Goal: Information Seeking & Learning: Learn about a topic

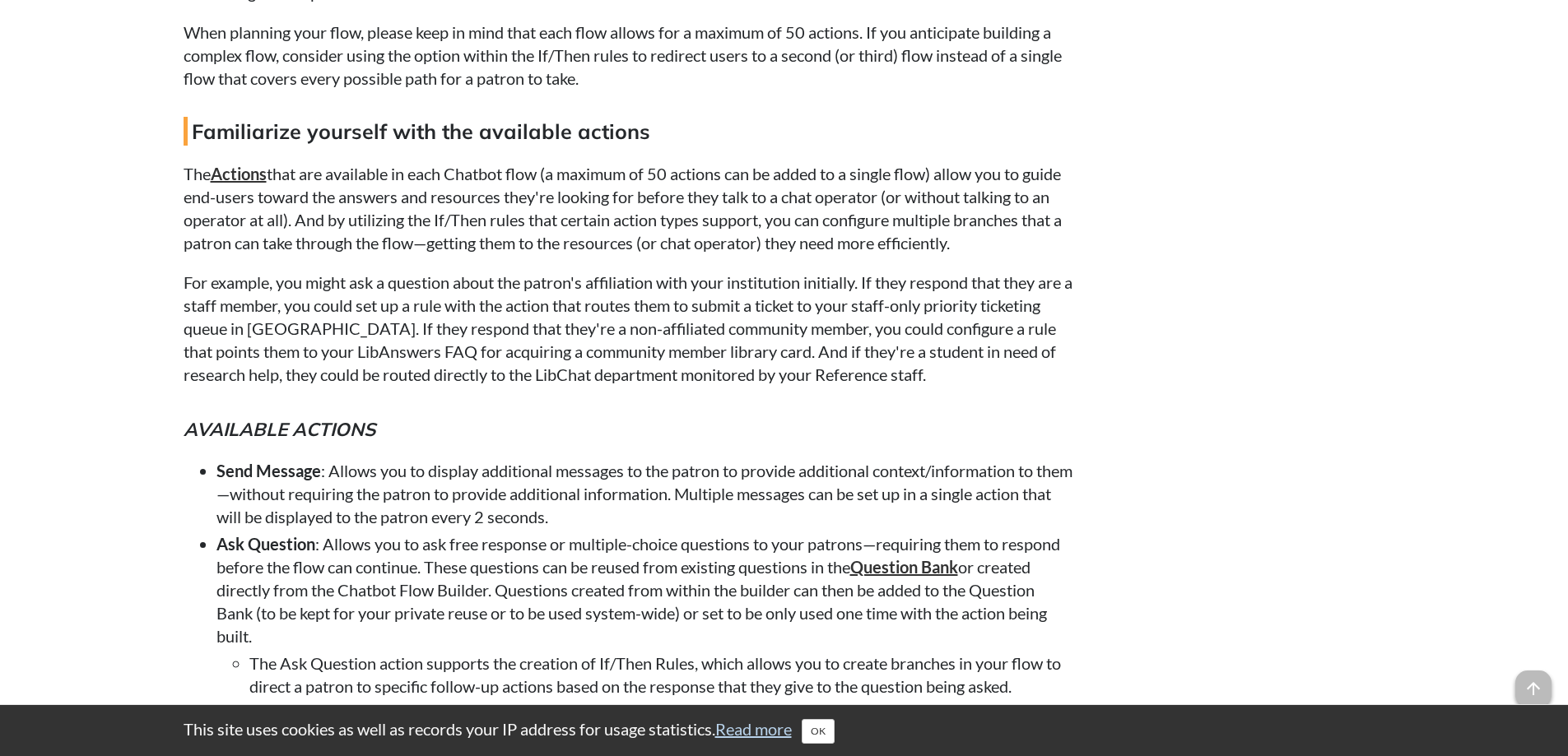
scroll to position [2797, 0]
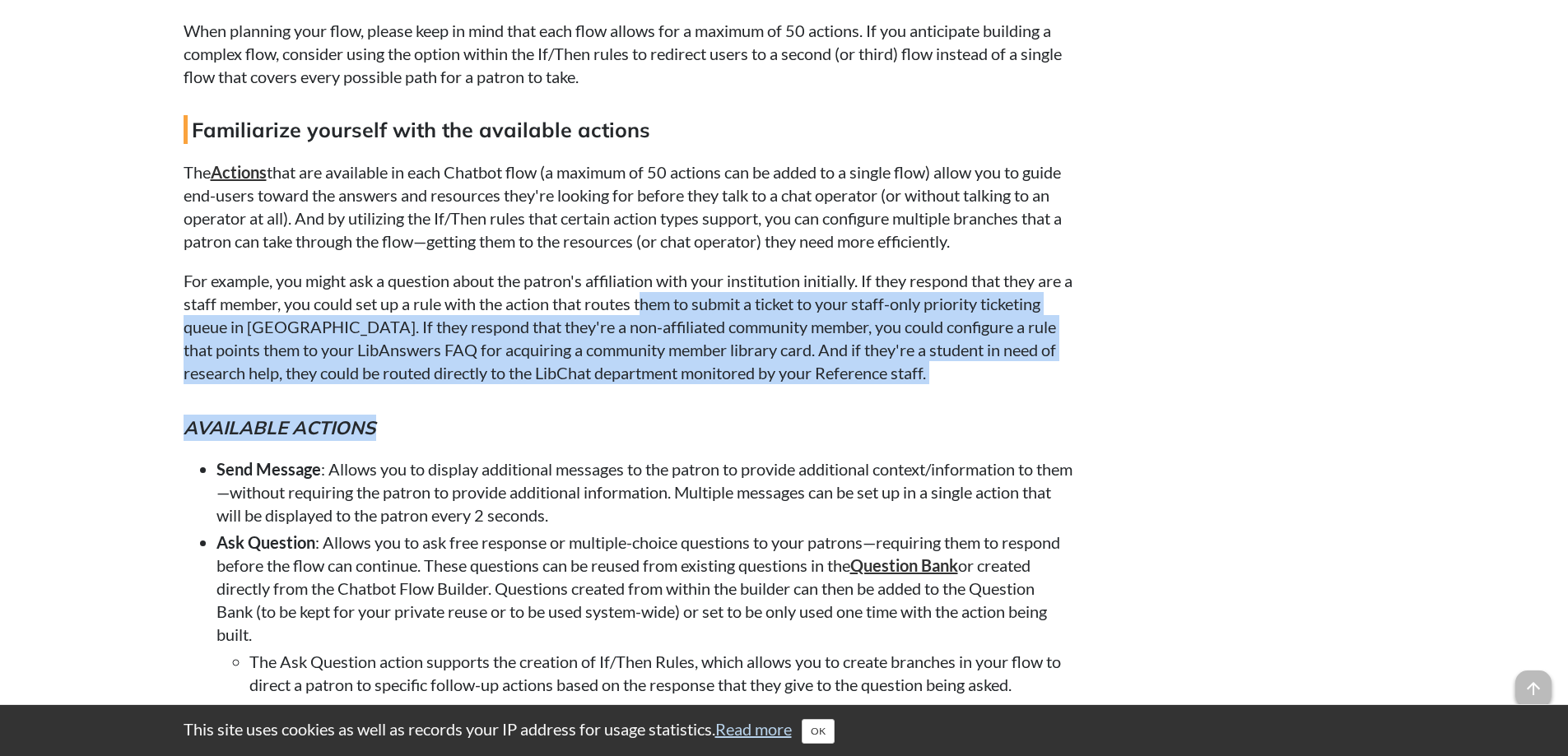
drag, startPoint x: 686, startPoint y: 293, endPoint x: 680, endPoint y: 418, distance: 125.1
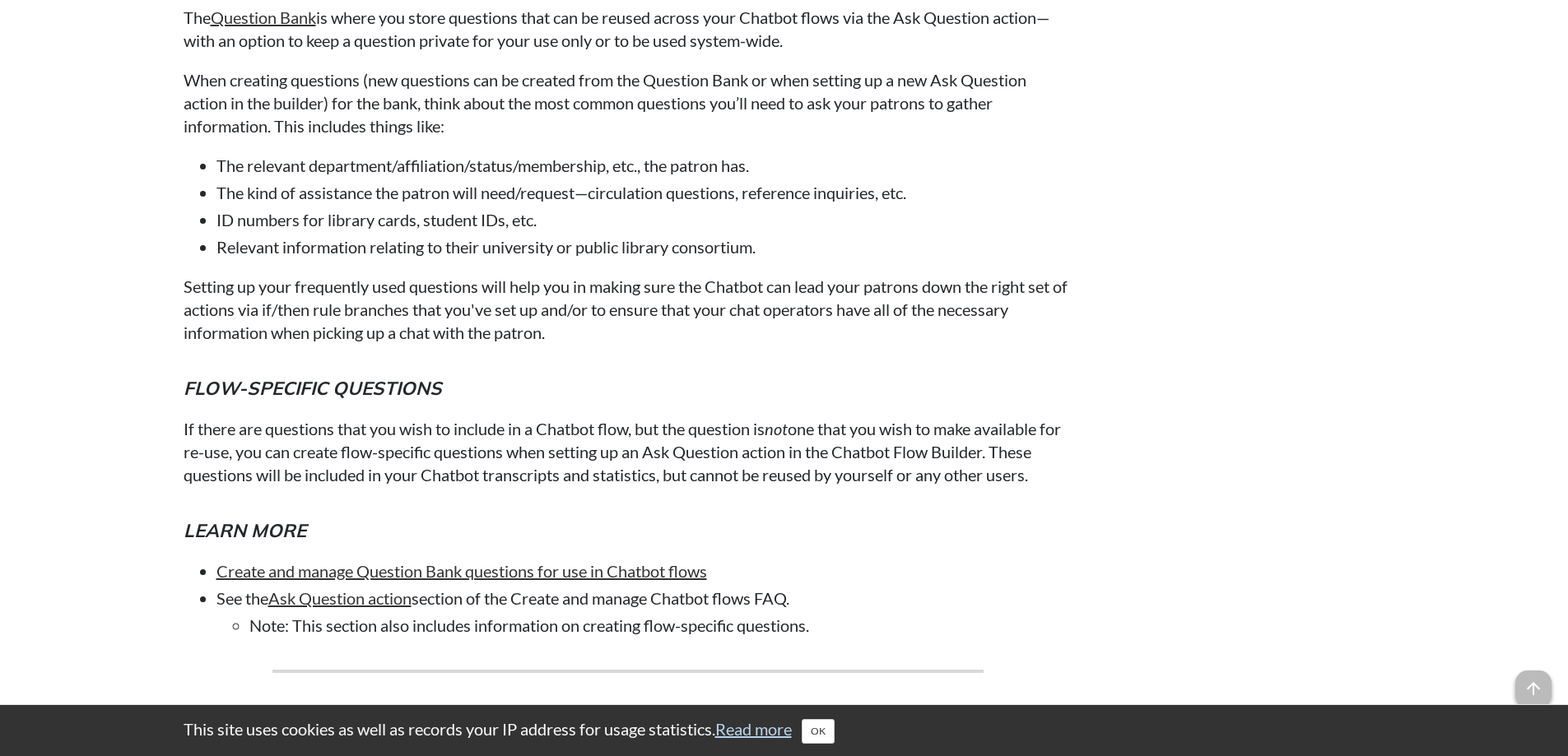
scroll to position [5841, 0]
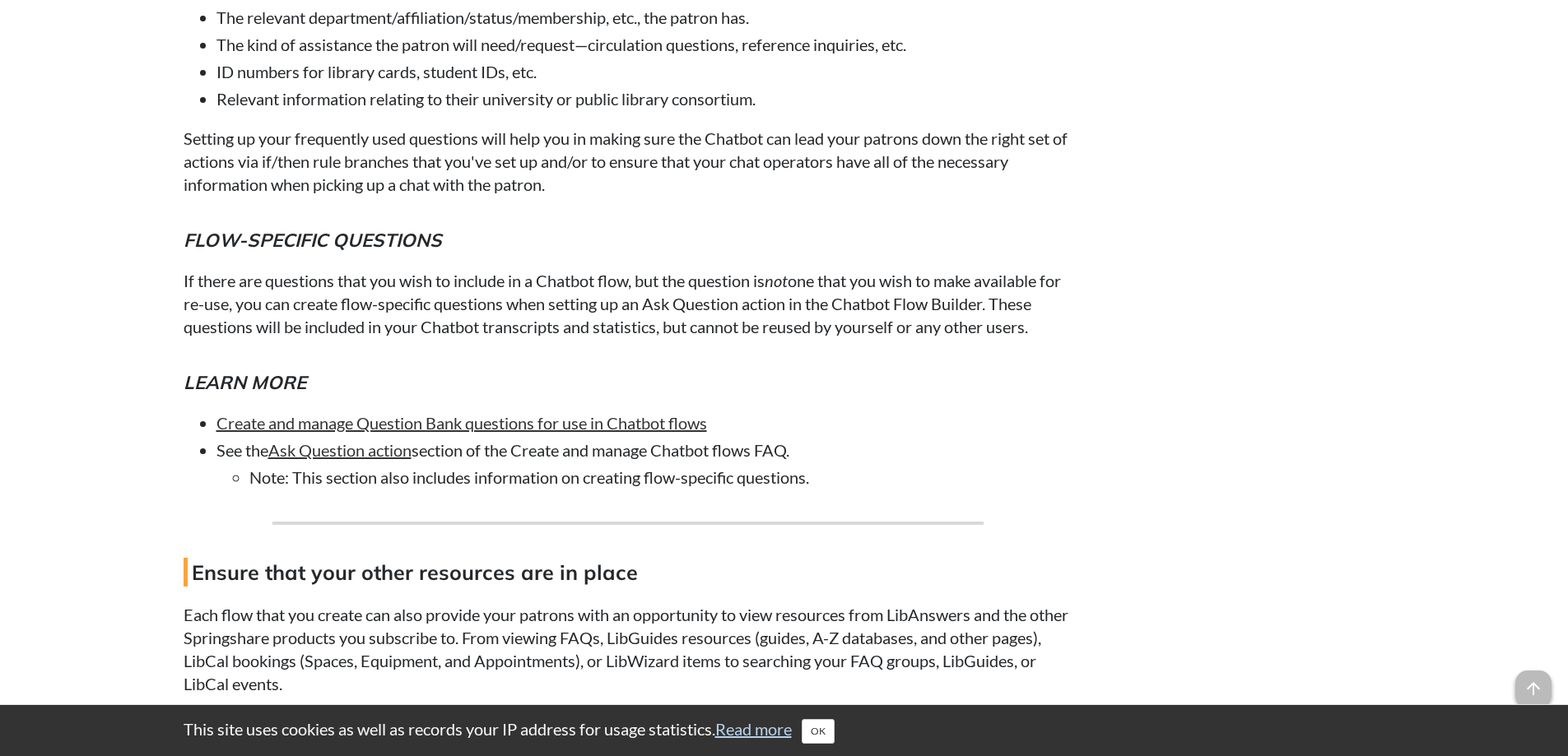
drag, startPoint x: 763, startPoint y: 318, endPoint x: 1063, endPoint y: 357, distance: 302.5
click at [1063, 338] on p "If there are questions that you wish to include in a Chatbot flow, but the ques…" at bounding box center [628, 304] width 889 height 69
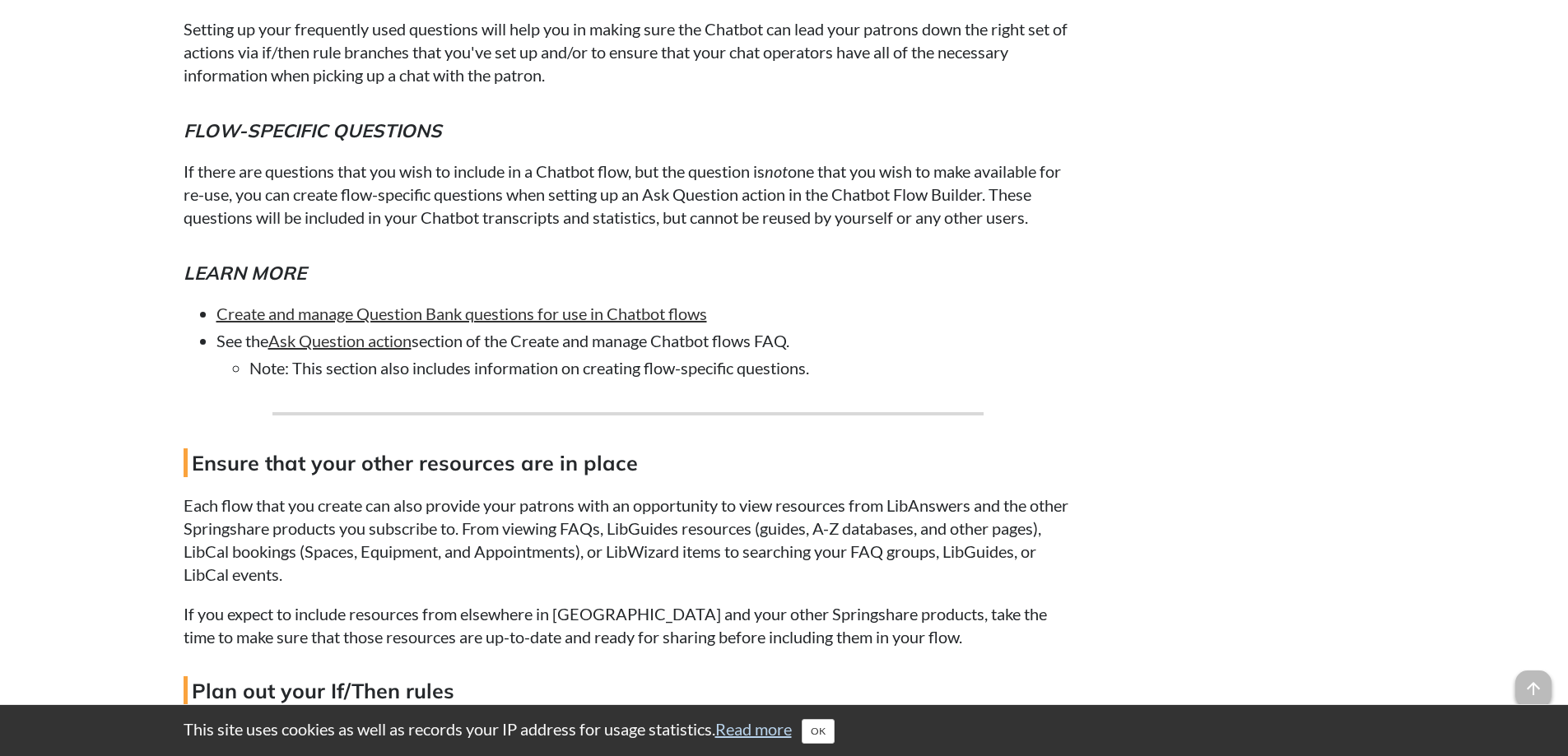
scroll to position [6171, 0]
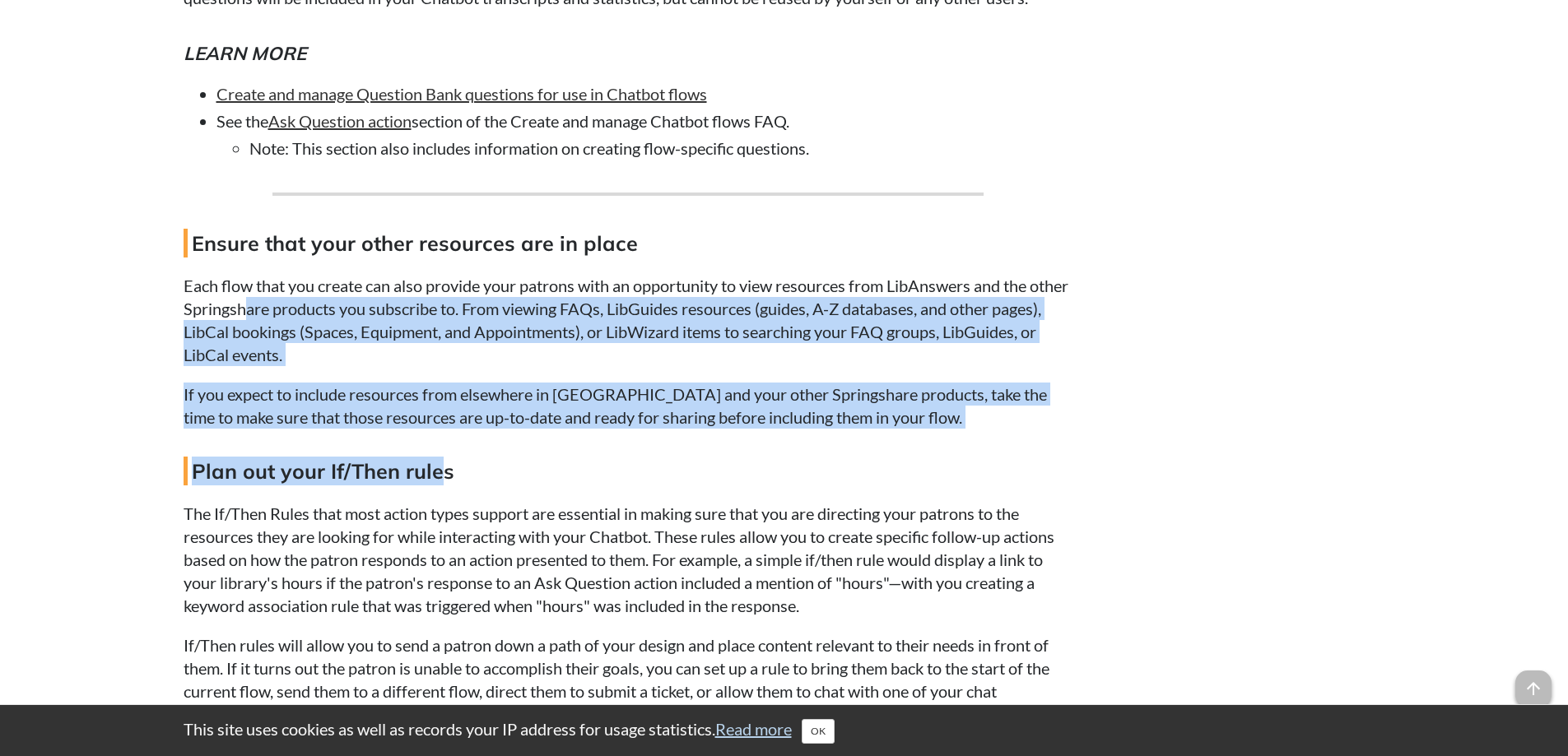
drag, startPoint x: 292, startPoint y: 329, endPoint x: 444, endPoint y: 503, distance: 231.0
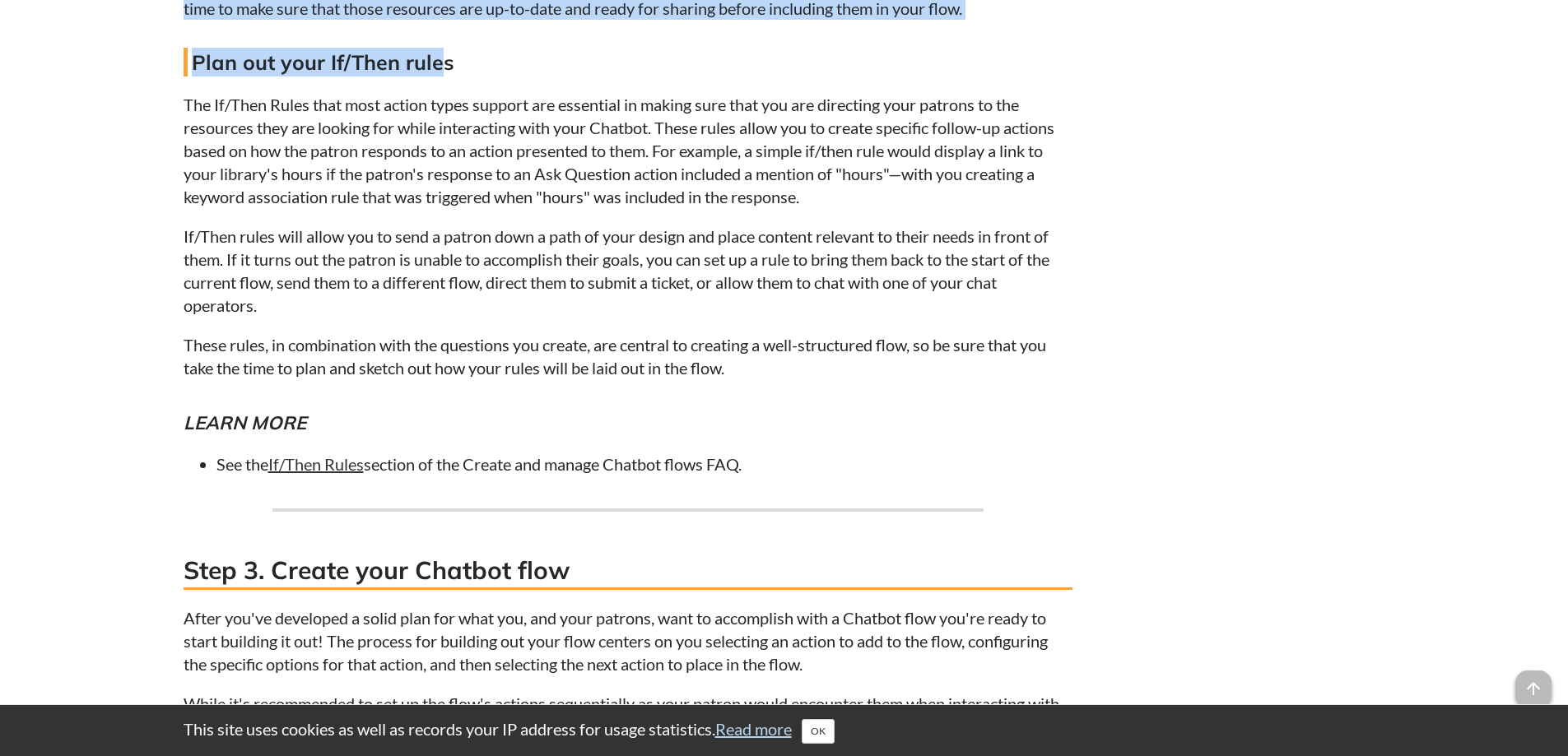
scroll to position [6418, 0]
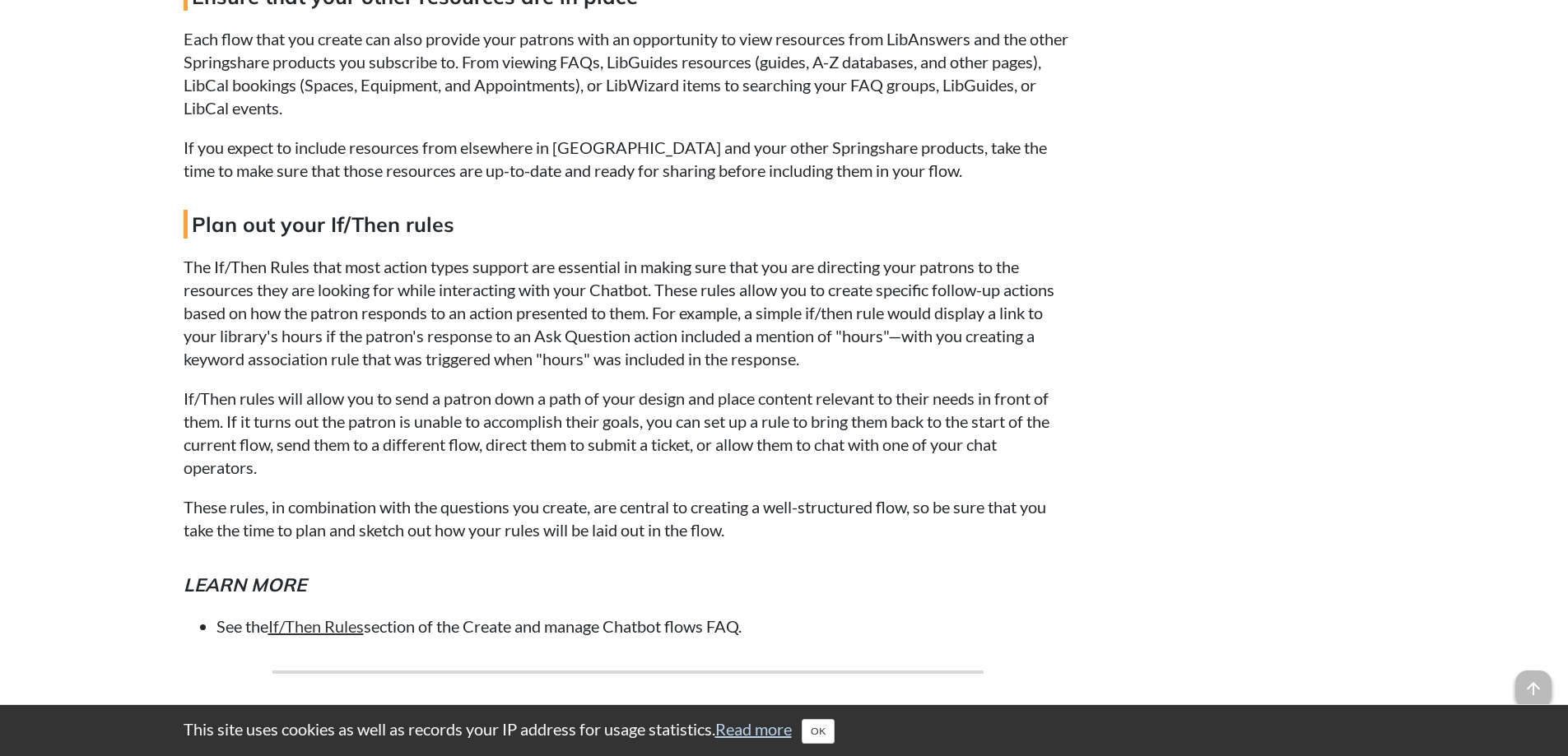
click at [366, 371] on p "The If/Then Rules that most action types support are essential in making sure t…" at bounding box center [628, 313] width 889 height 115
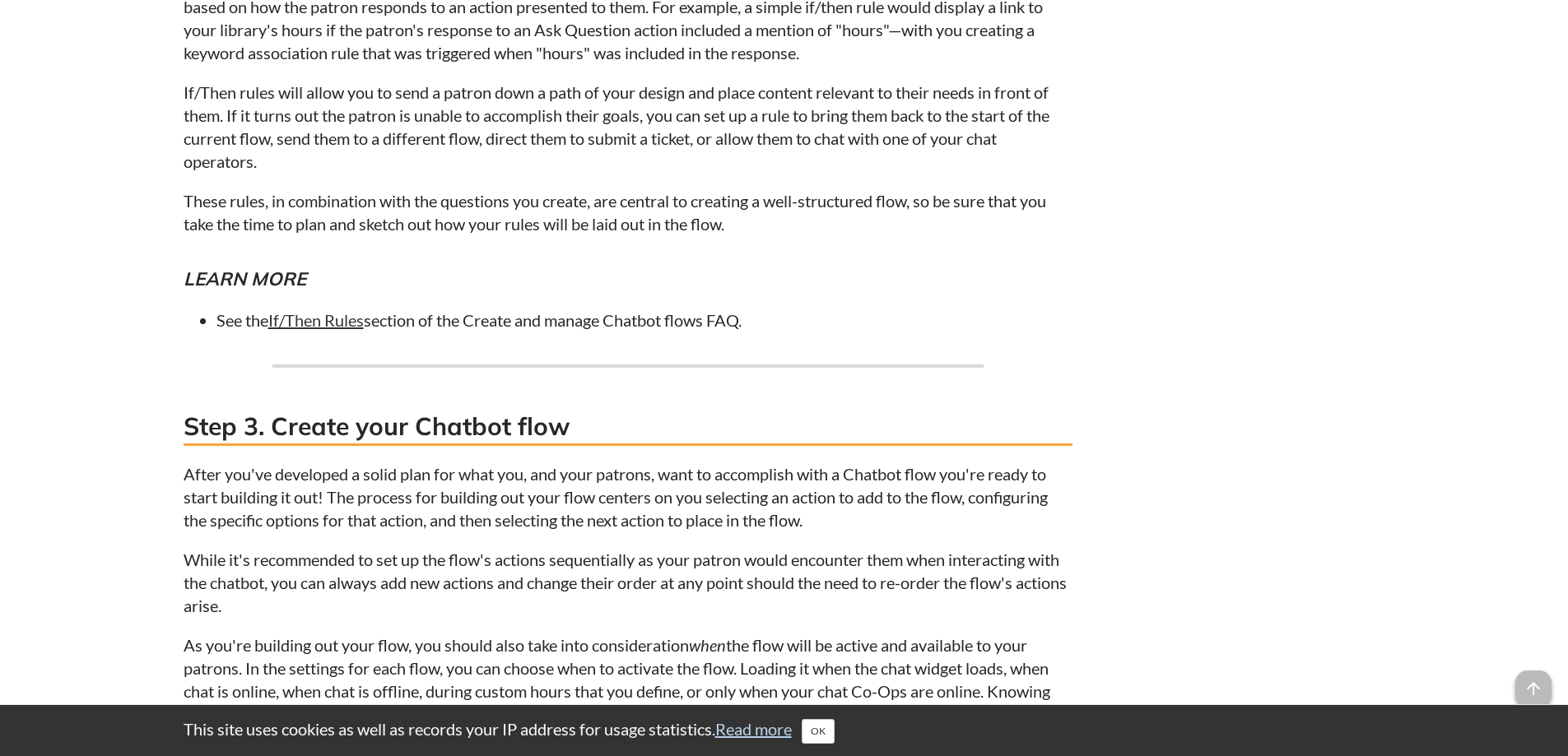
scroll to position [6746, 0]
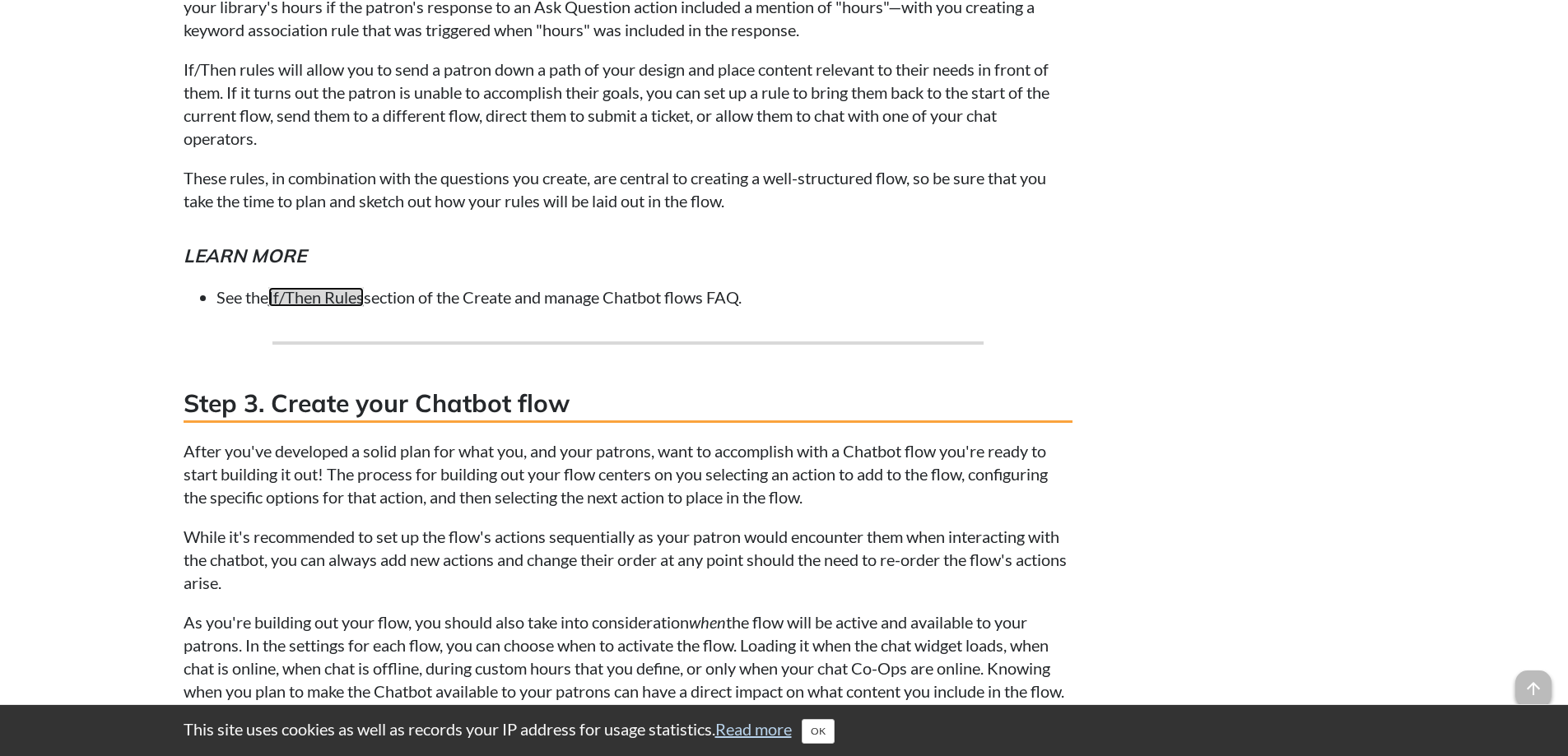
click at [310, 306] on link "If/Then Rules" at bounding box center [316, 296] width 96 height 20
